Goal: Transaction & Acquisition: Purchase product/service

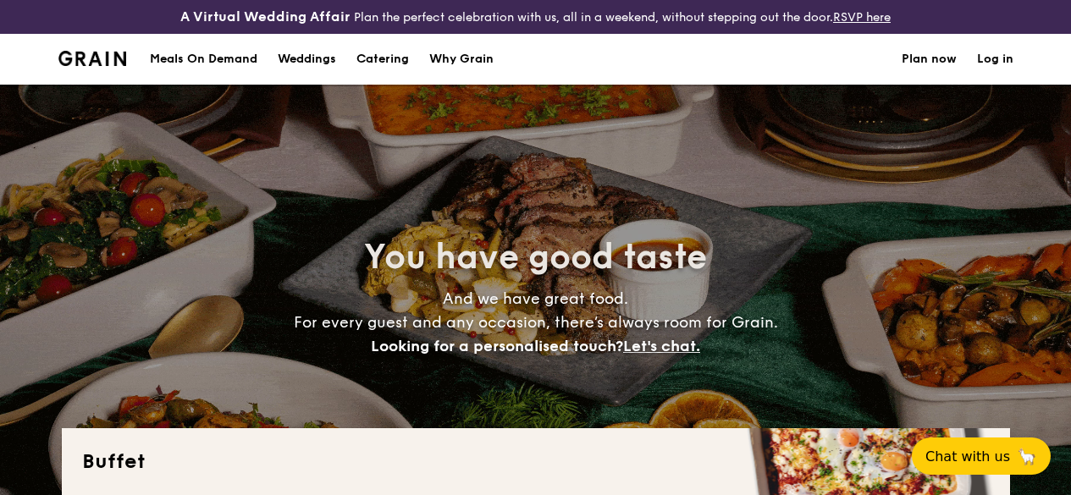
select select
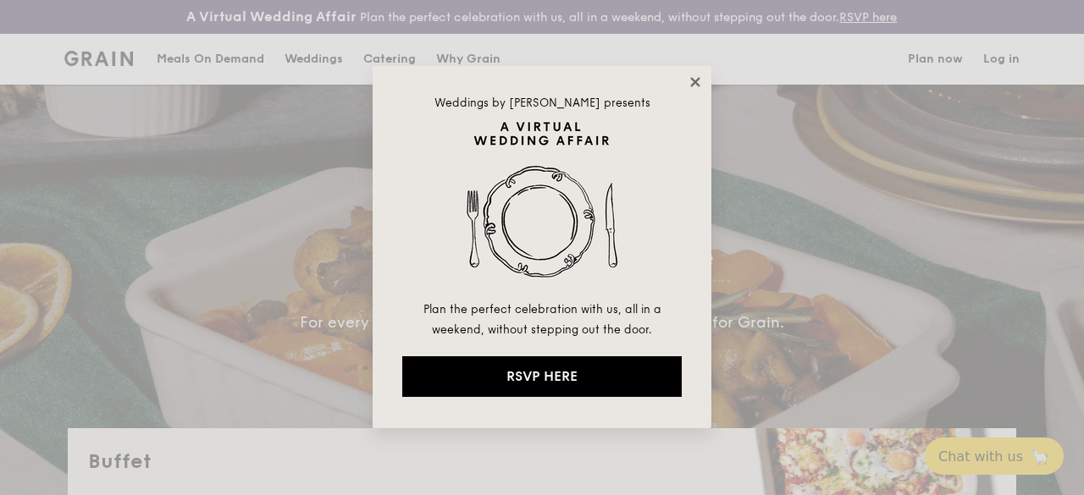
click at [689, 85] on icon at bounding box center [695, 82] width 15 height 15
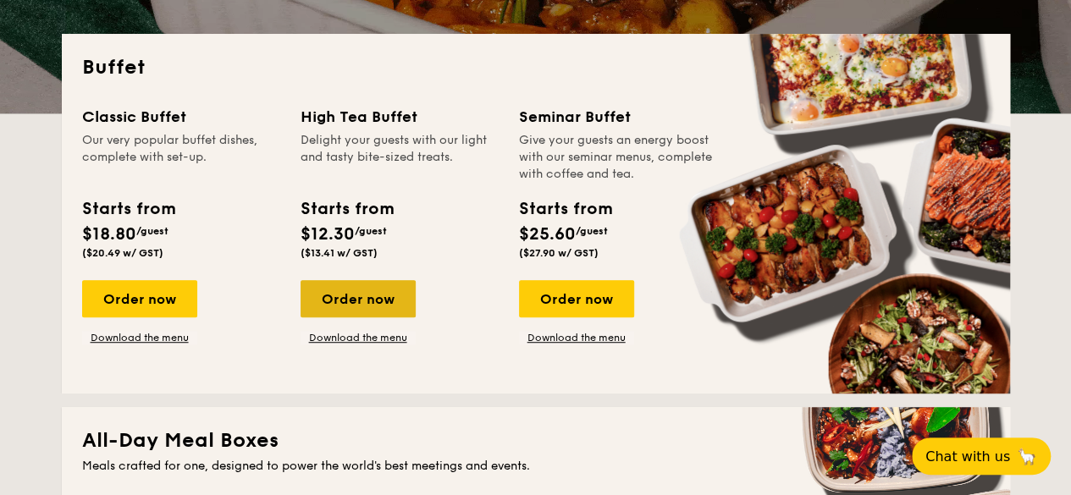
scroll to position [367, 0]
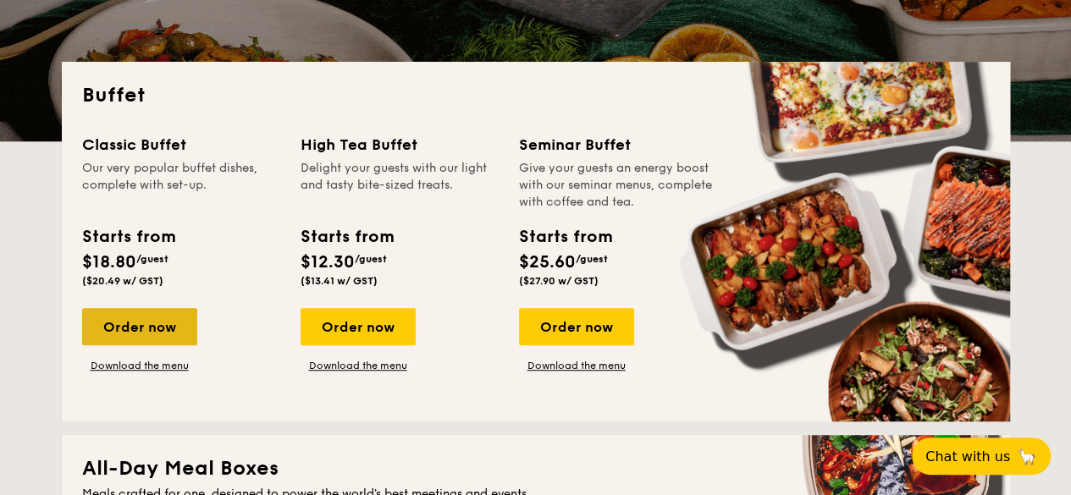
click at [158, 337] on div "Order now" at bounding box center [139, 326] width 115 height 37
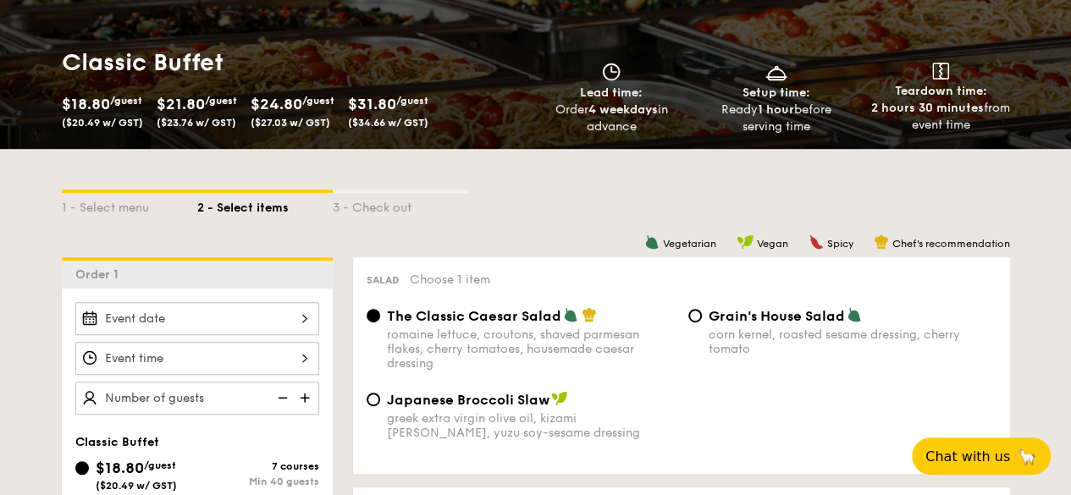
scroll to position [310, 0]
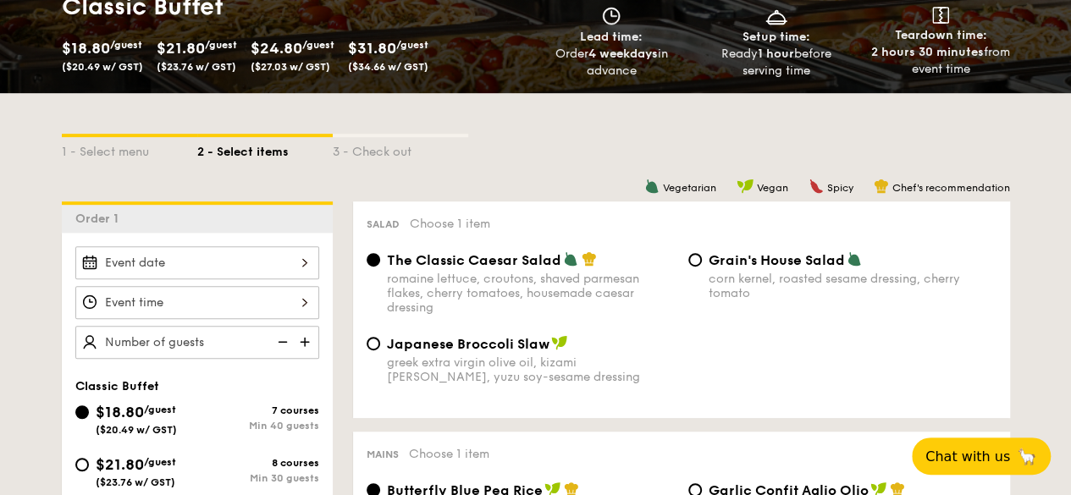
click at [380, 355] on div "Japanese Broccoli Slaw greek extra virgin olive oil, kizami nori, ginger, yuzu …" at bounding box center [521, 359] width 322 height 49
click at [376, 351] on input "Japanese Broccoli Slaw greek extra virgin olive oil, kizami nori, ginger, yuzu …" at bounding box center [374, 344] width 14 height 14
radio input "true"
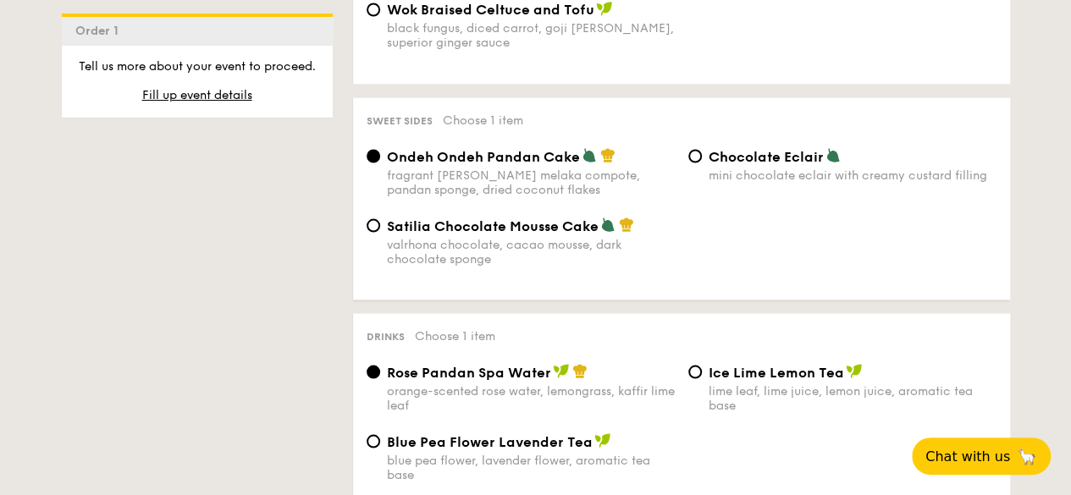
scroll to position [1529, 0]
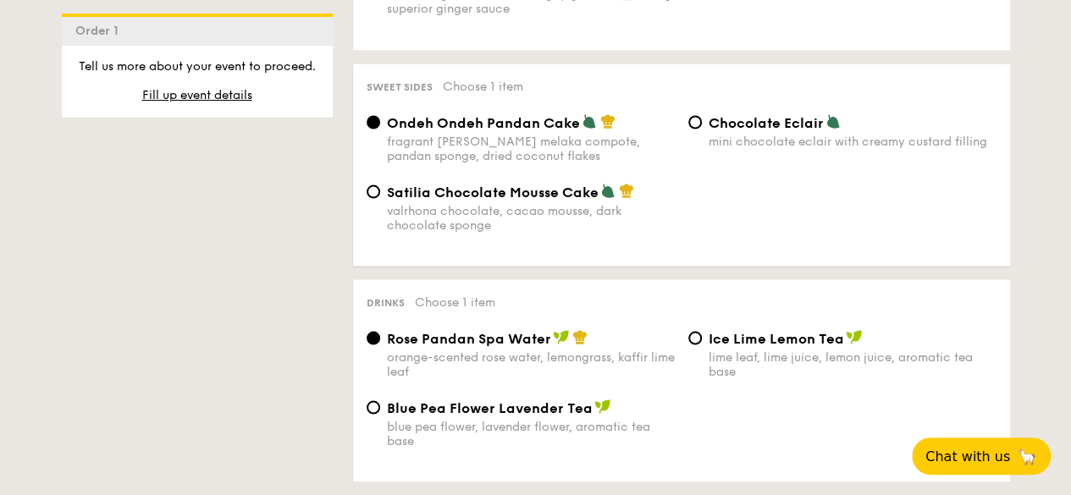
click at [701, 135] on div "Chocolate Eclair mini chocolate eclair with creamy custard filling" at bounding box center [843, 130] width 322 height 35
click at [698, 129] on input "Chocolate Eclair mini chocolate eclair with creamy custard filling" at bounding box center [695, 122] width 14 height 14
radio input "true"
click at [745, 370] on div "lime leaf, lime juice, lemon juice, aromatic tea base" at bounding box center [853, 364] width 288 height 29
click at [702, 345] on input "Ice Lime Lemon Tea lime leaf, lime juice, lemon juice, aromatic tea base" at bounding box center [695, 338] width 14 height 14
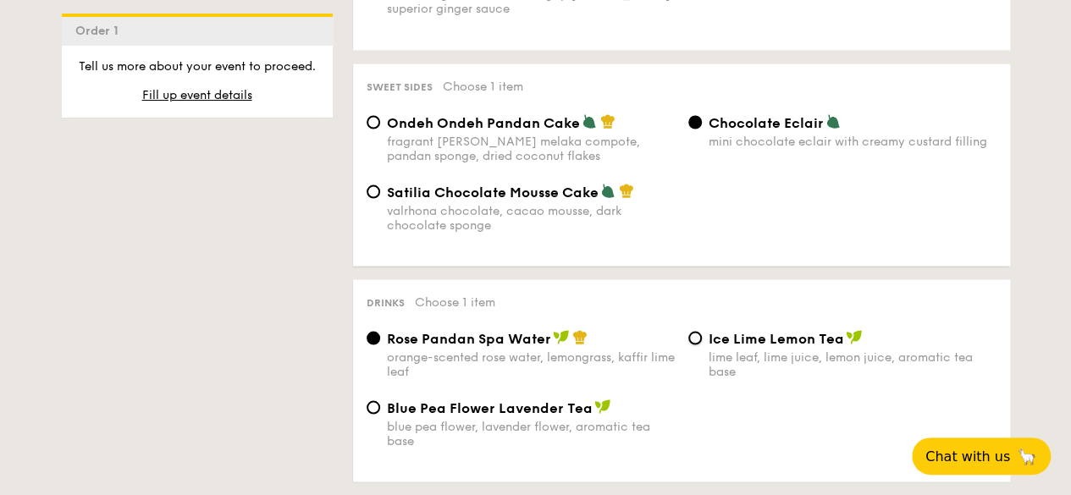
radio input "true"
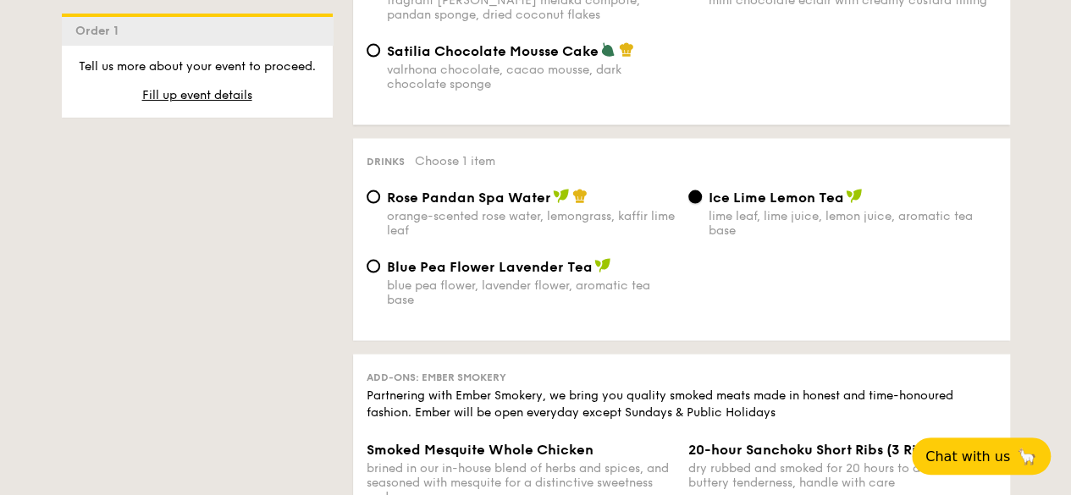
scroll to position [1585, 0]
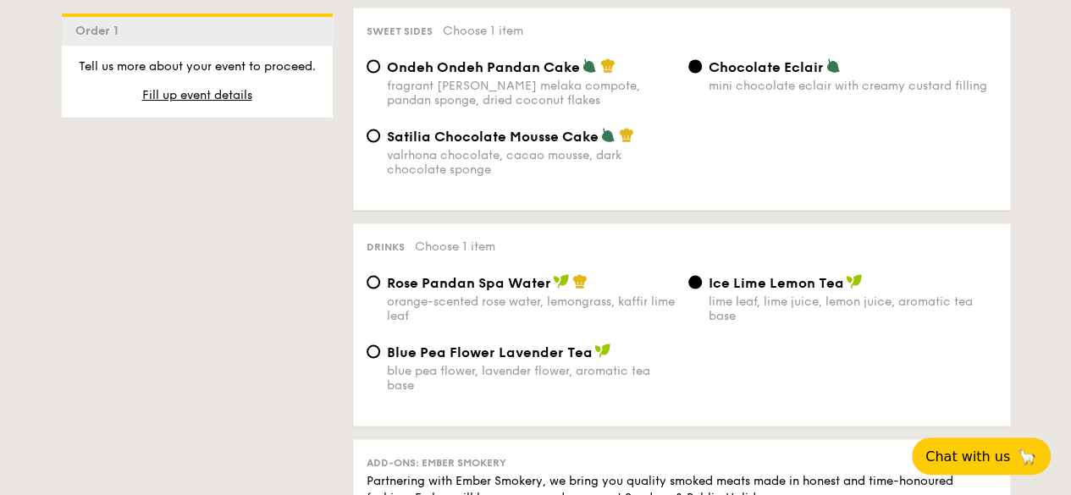
click at [535, 370] on div "Blue Pea Flower Lavender Tea blue pea flower, lavender flower, aromatic tea base" at bounding box center [531, 367] width 288 height 49
click at [380, 358] on input "Blue Pea Flower Lavender Tea blue pea flower, lavender flower, aromatic tea base" at bounding box center [374, 352] width 14 height 14
radio input "true"
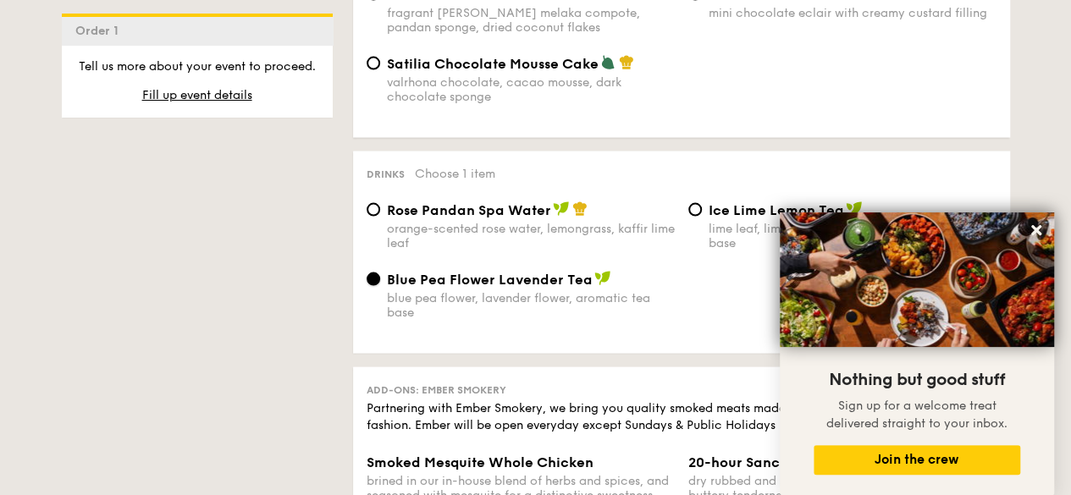
scroll to position [1714, 0]
